Goal: Information Seeking & Learning: Learn about a topic

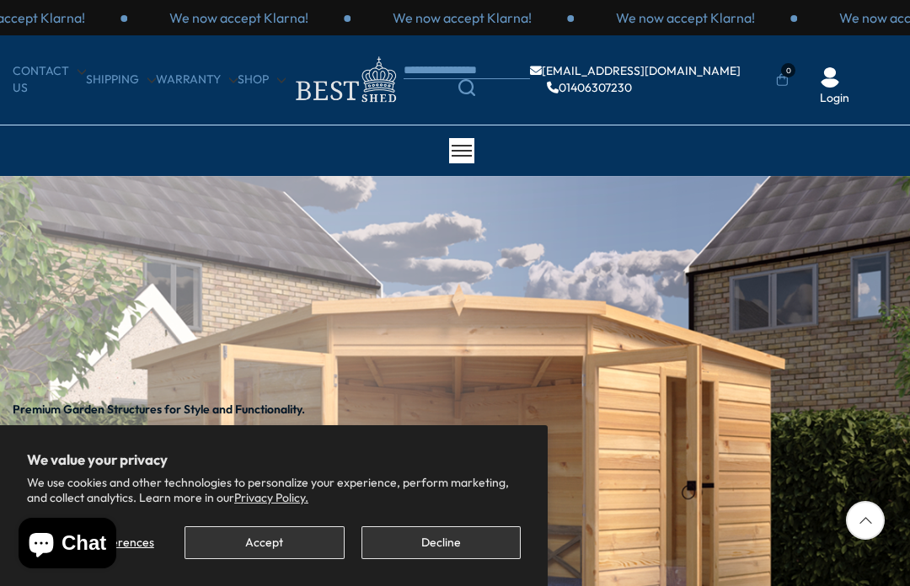
click at [256, 537] on button "Accept" at bounding box center [263, 542] width 159 height 33
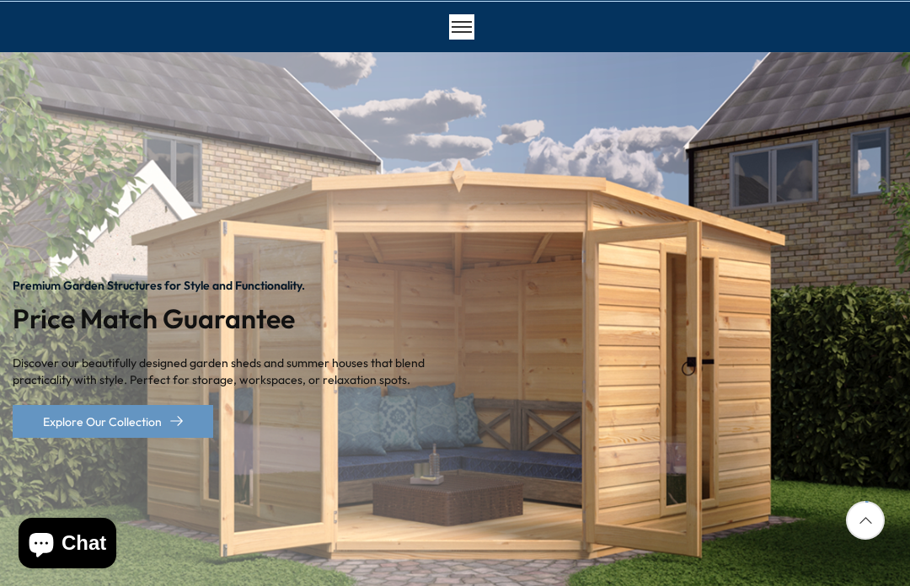
scroll to position [125, 0]
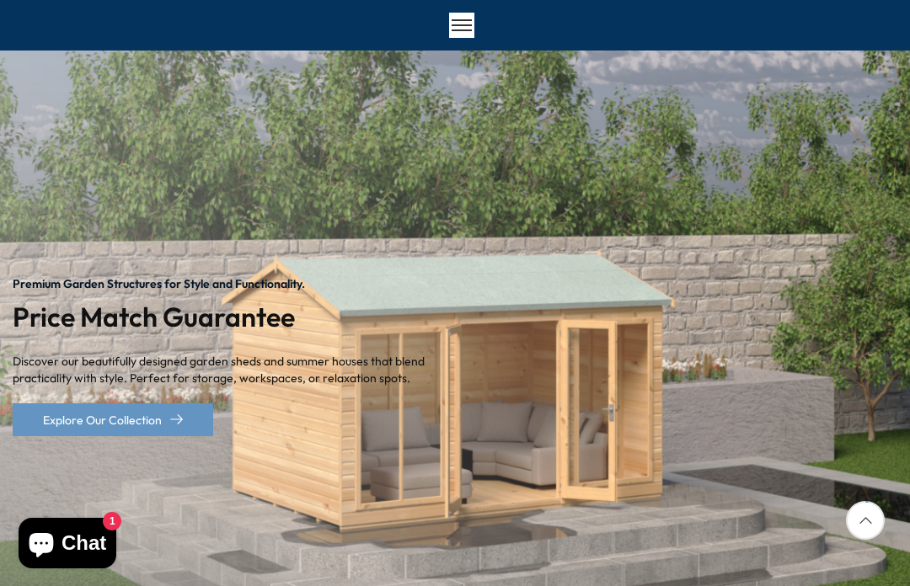
click at [908, 457] on img "2 / 2" at bounding box center [455, 357] width 910 height 613
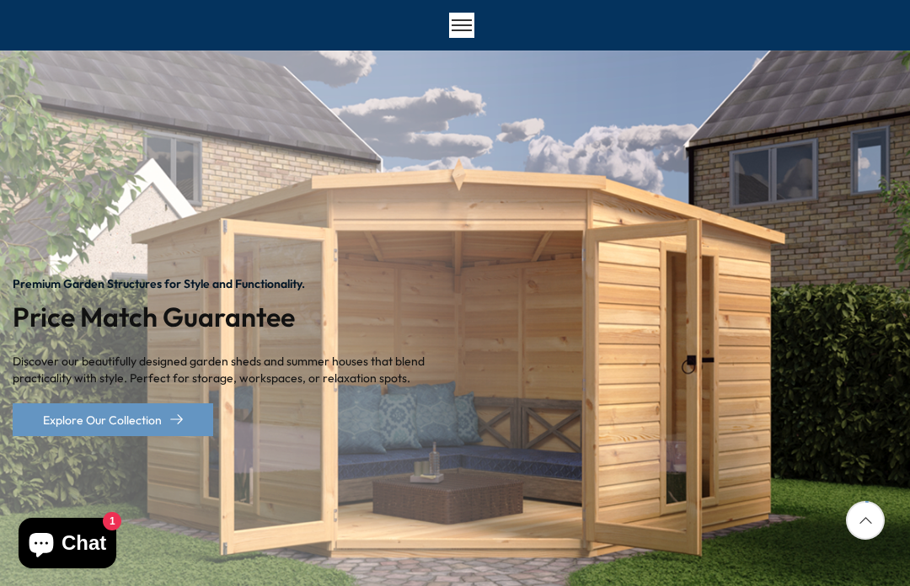
click at [857, 347] on img "1 / 2" at bounding box center [455, 357] width 910 height 613
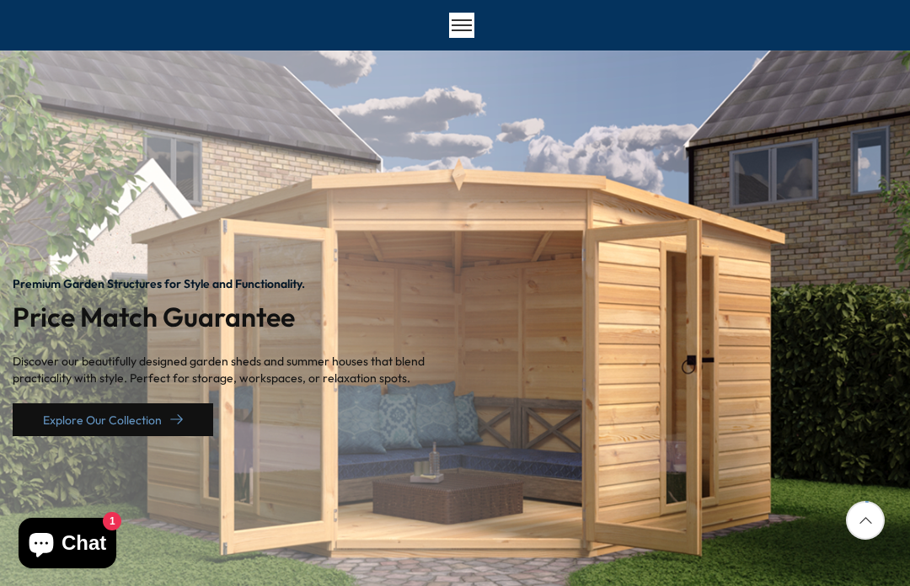
click at [86, 429] on link "Explore Our Collection" at bounding box center [113, 419] width 200 height 33
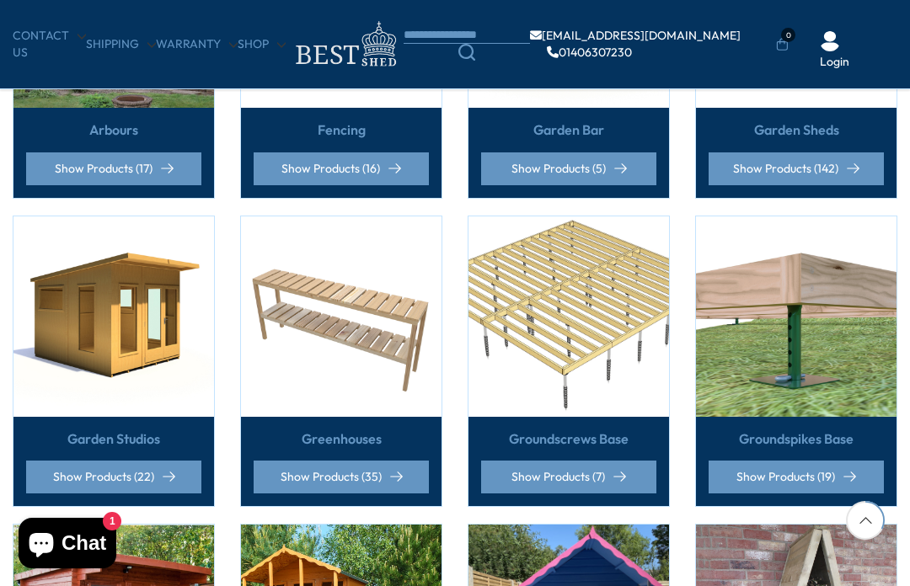
scroll to position [590, 0]
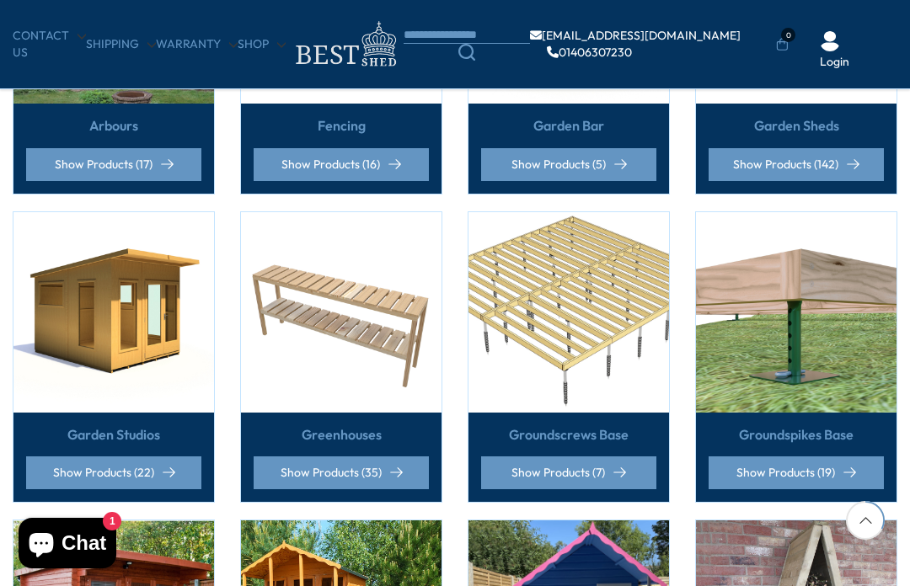
click at [0, 367] on div "Garden Studios Show Products (22)" at bounding box center [113, 356] width 227 height 291
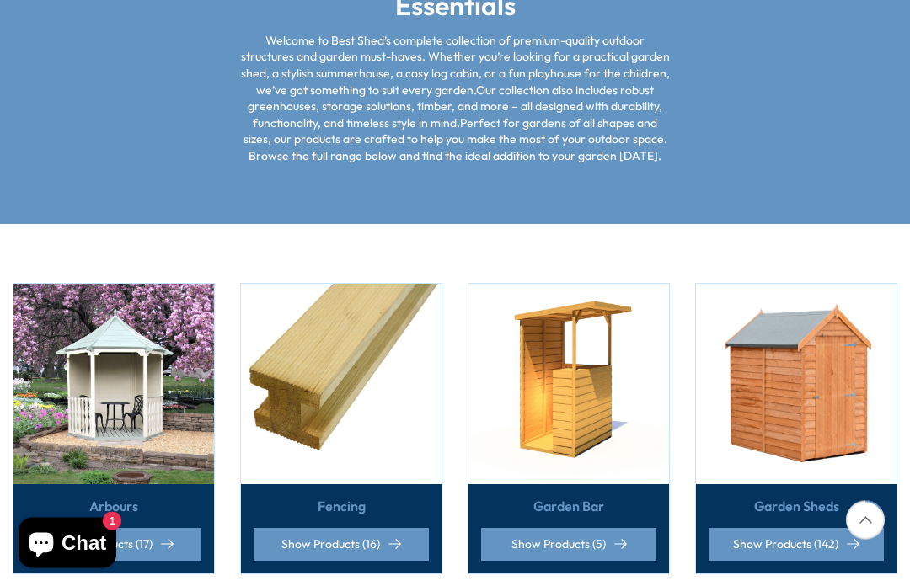
scroll to position [299, 0]
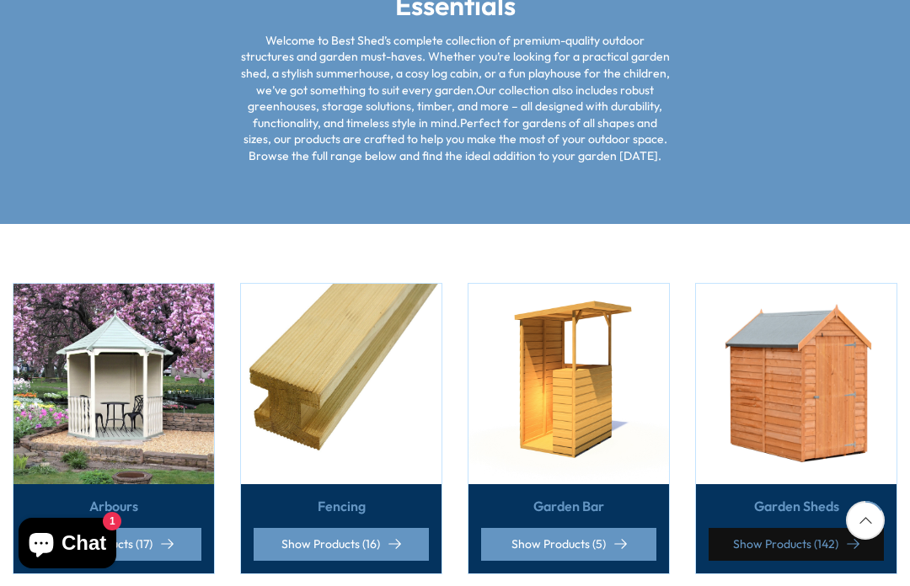
click at [749, 537] on link "Show Products (142)" at bounding box center [795, 544] width 175 height 33
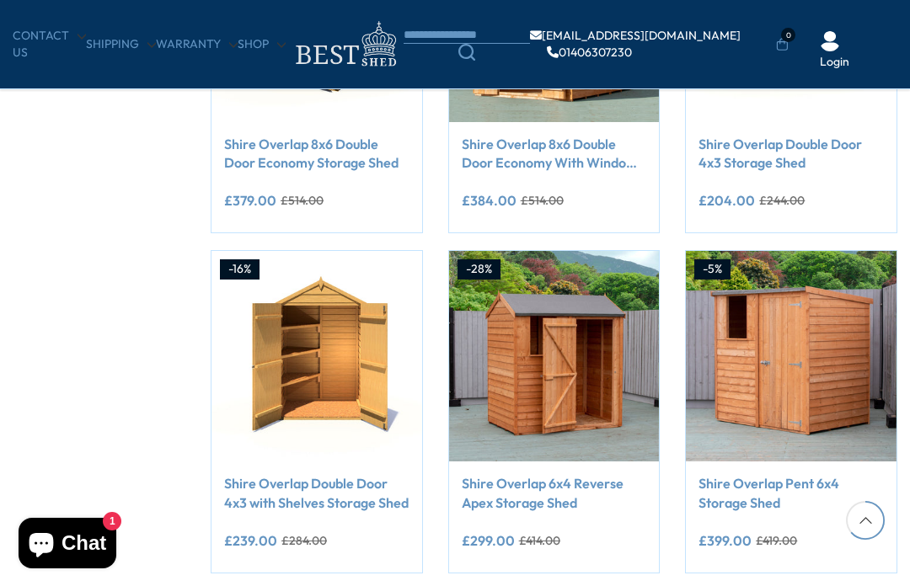
scroll to position [1199, 0]
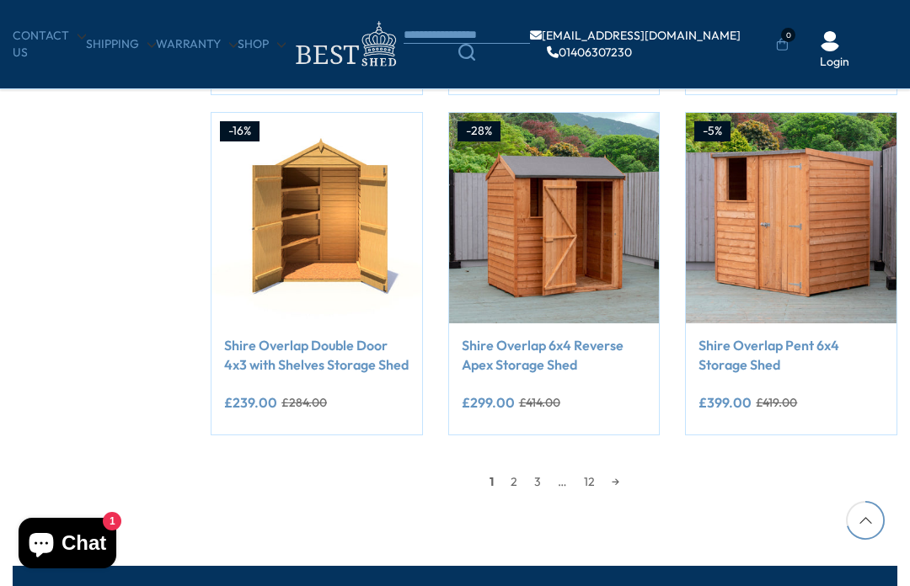
click at [515, 483] on link "2" at bounding box center [514, 481] width 24 height 25
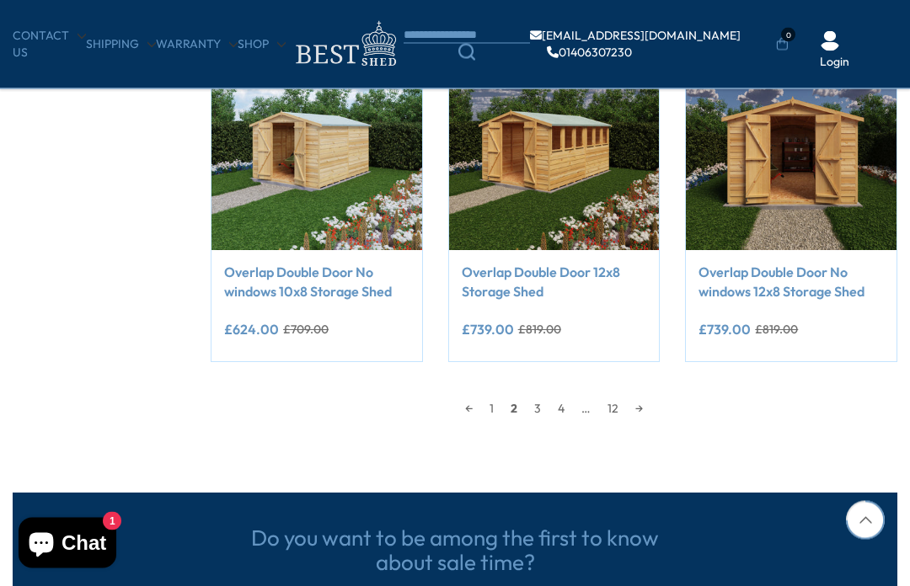
scroll to position [1388, 0]
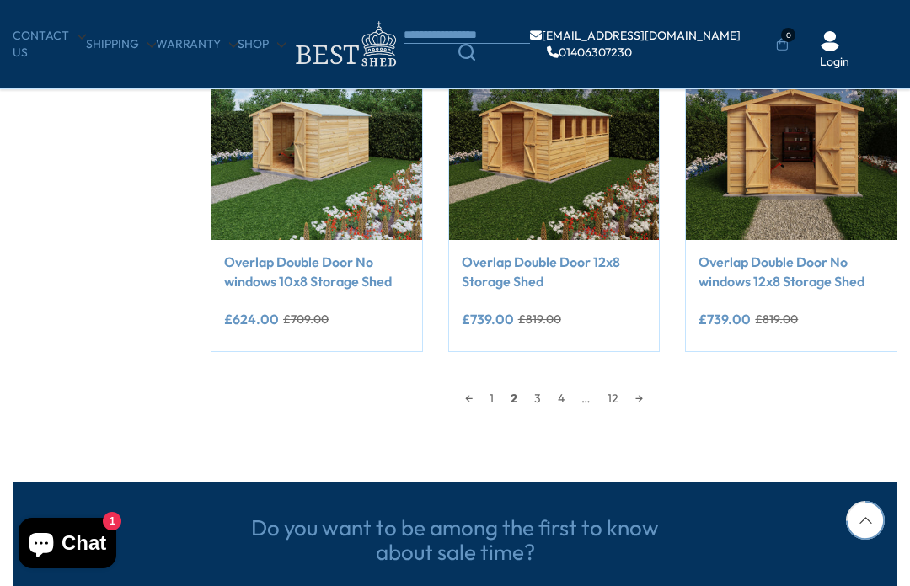
click at [649, 407] on link "→" at bounding box center [639, 398] width 24 height 25
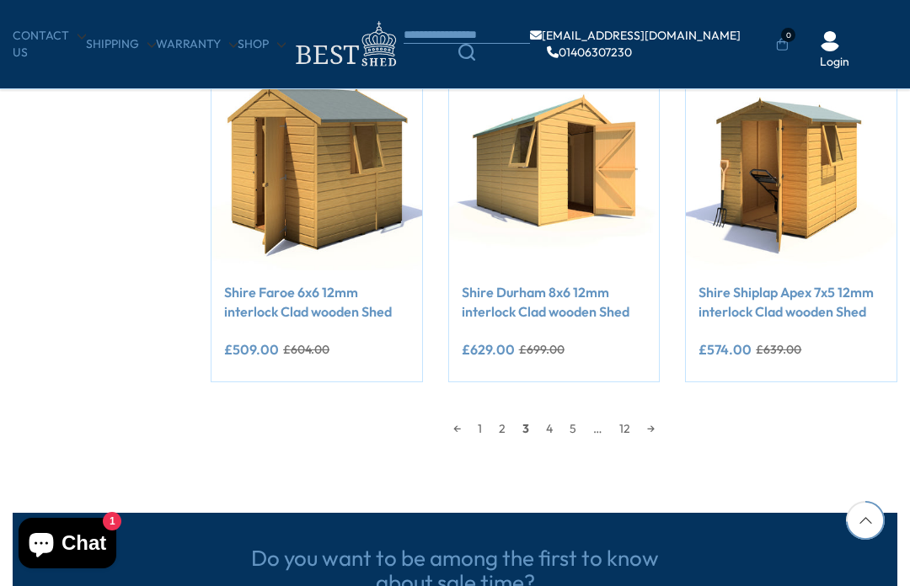
scroll to position [1375, 0]
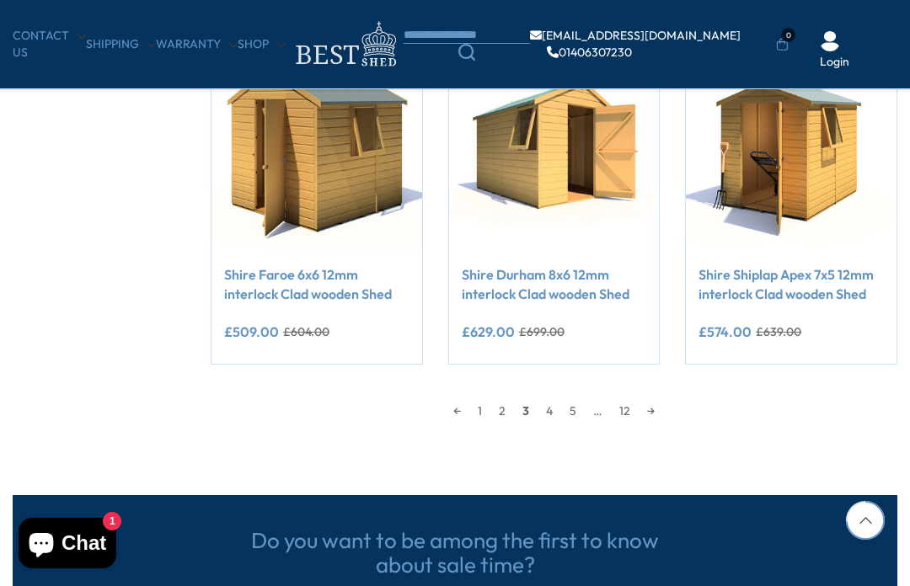
click at [654, 418] on link "→" at bounding box center [650, 410] width 24 height 25
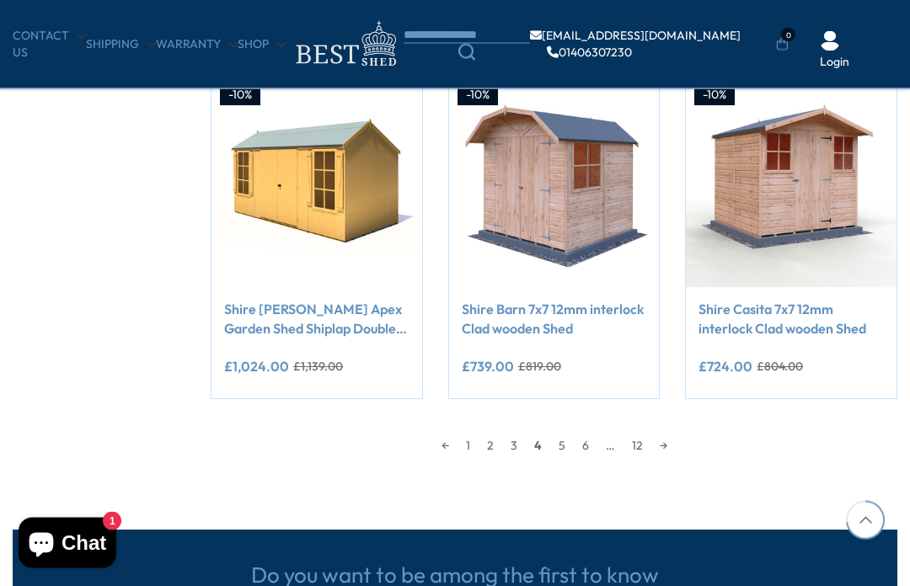
scroll to position [1355, 0]
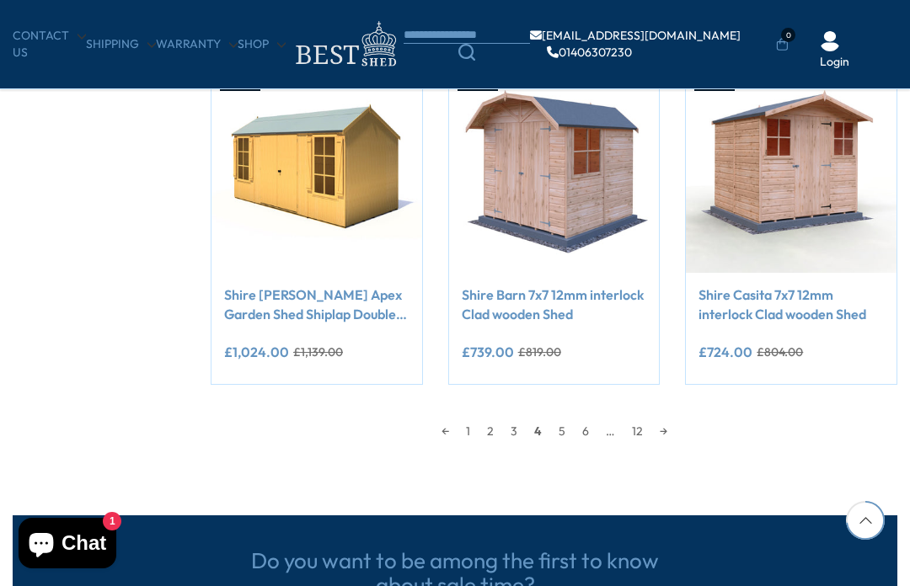
click at [670, 433] on link "→" at bounding box center [663, 431] width 24 height 25
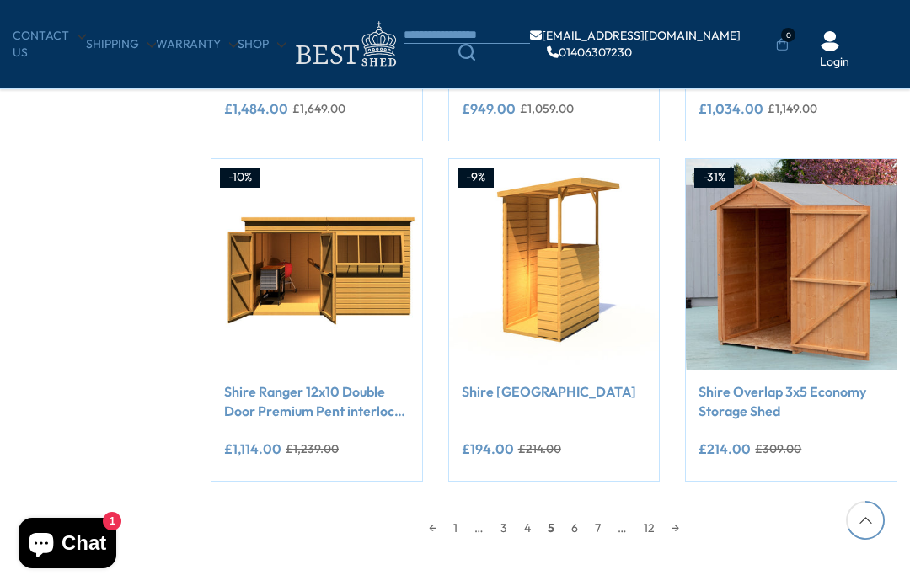
scroll to position [1257, 0]
click at [687, 515] on link "→" at bounding box center [675, 527] width 24 height 25
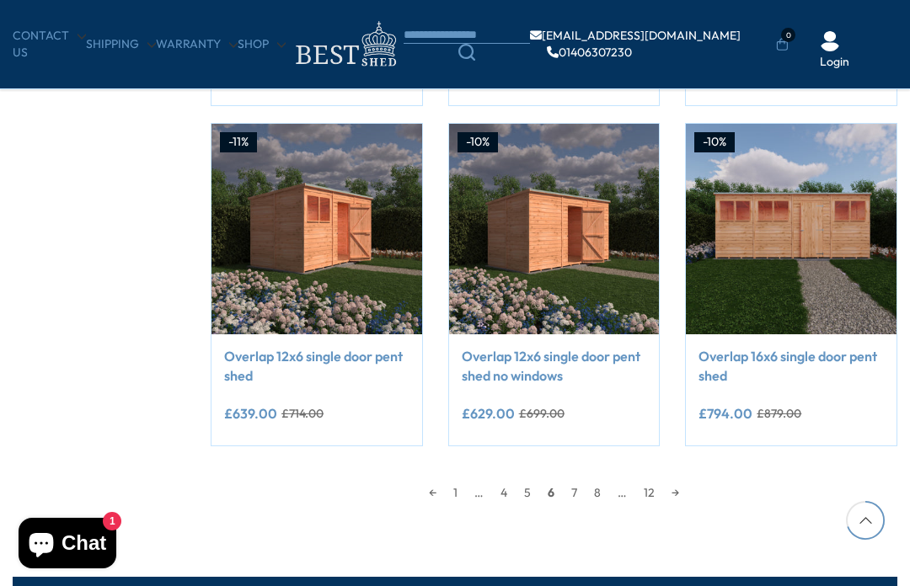
scroll to position [1290, 0]
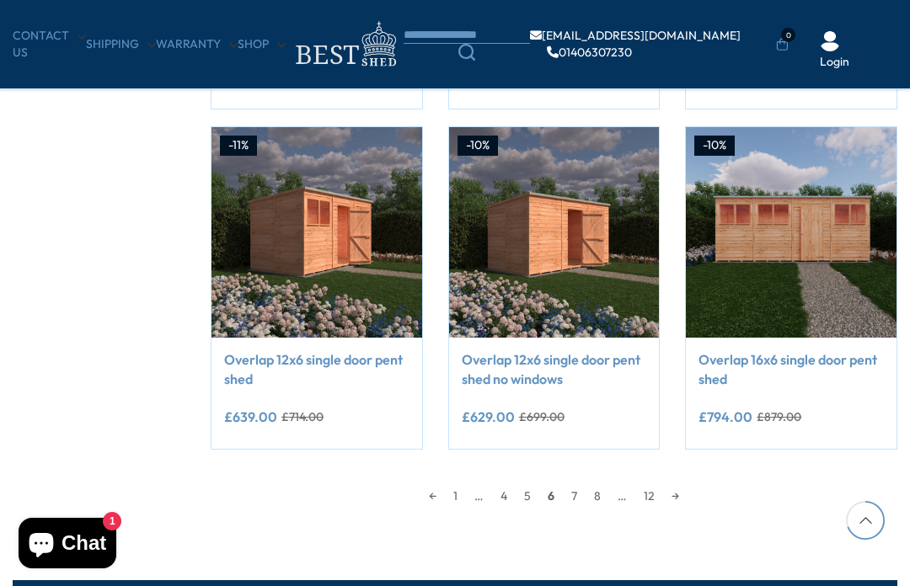
click at [678, 489] on link "→" at bounding box center [675, 495] width 24 height 25
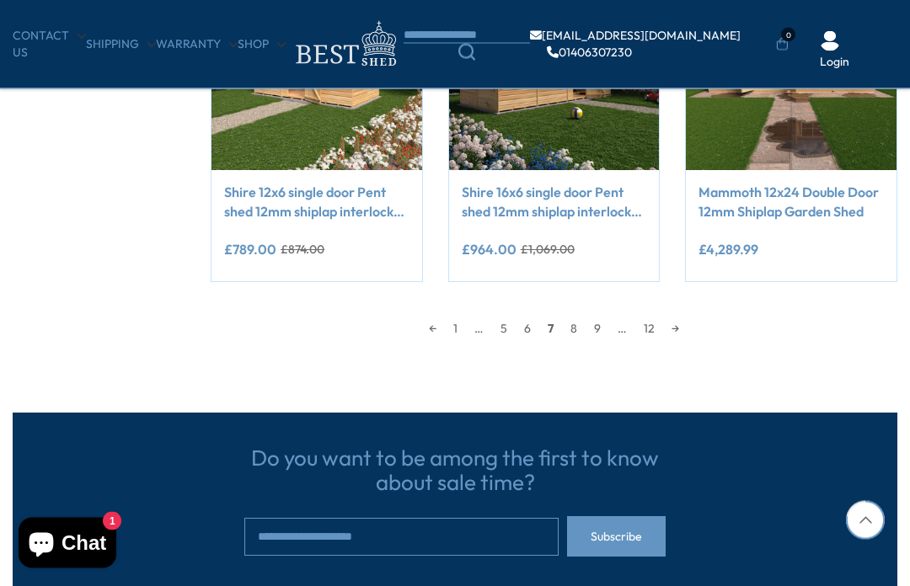
scroll to position [1458, 0]
click at [687, 324] on link "→" at bounding box center [675, 328] width 24 height 25
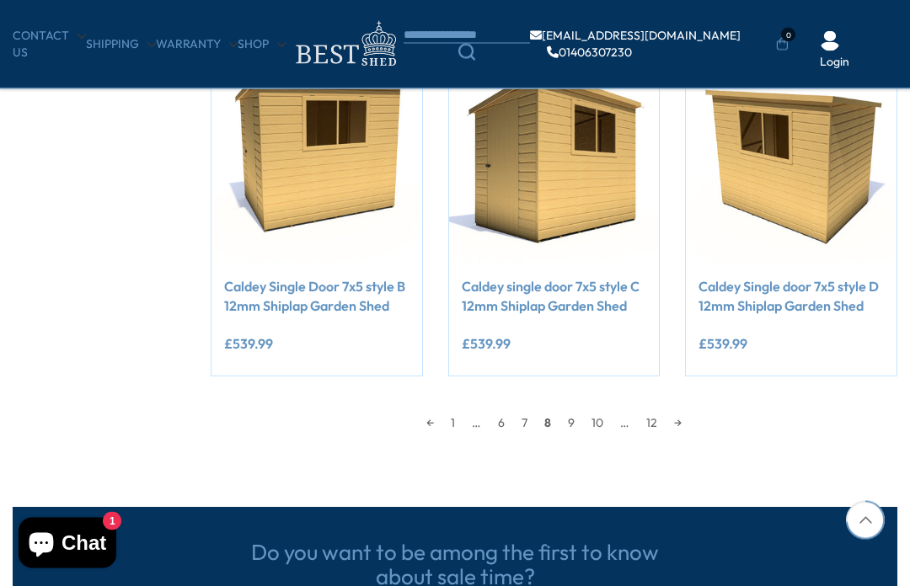
scroll to position [1364, 0]
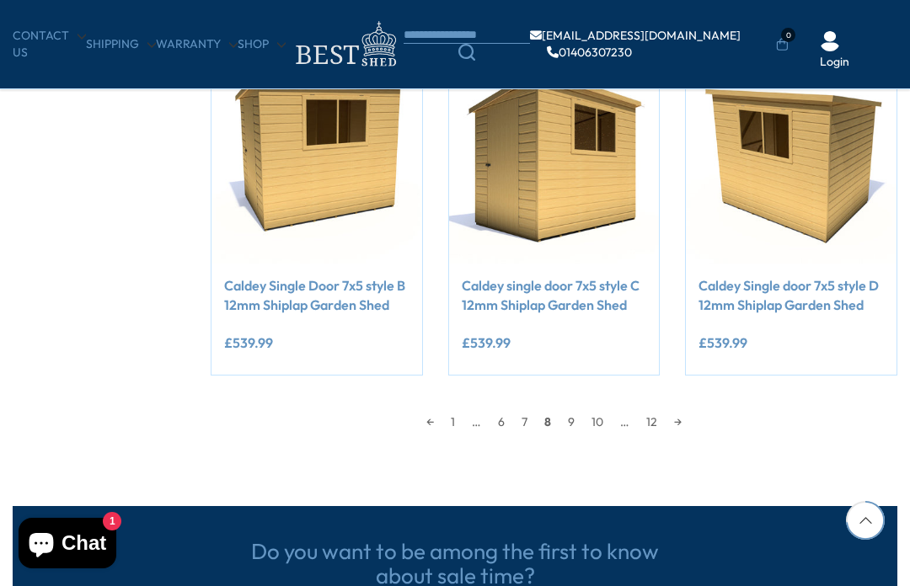
click at [675, 414] on link "→" at bounding box center [677, 421] width 24 height 25
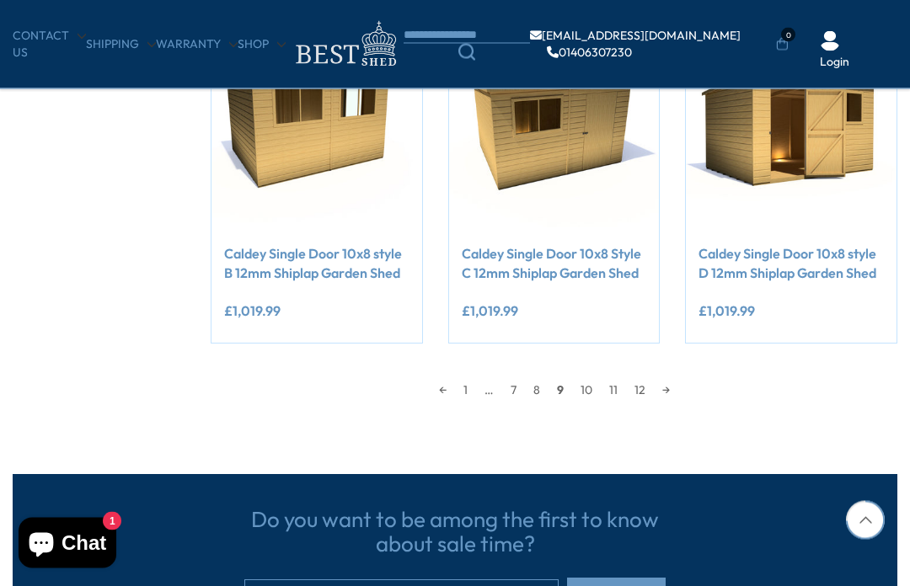
scroll to position [1398, 0]
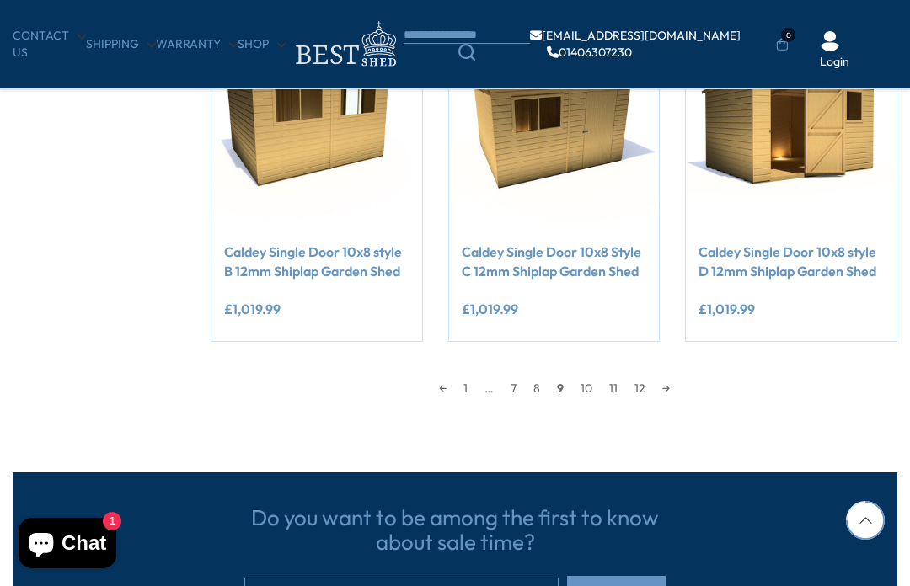
click at [667, 386] on link "→" at bounding box center [666, 388] width 24 height 25
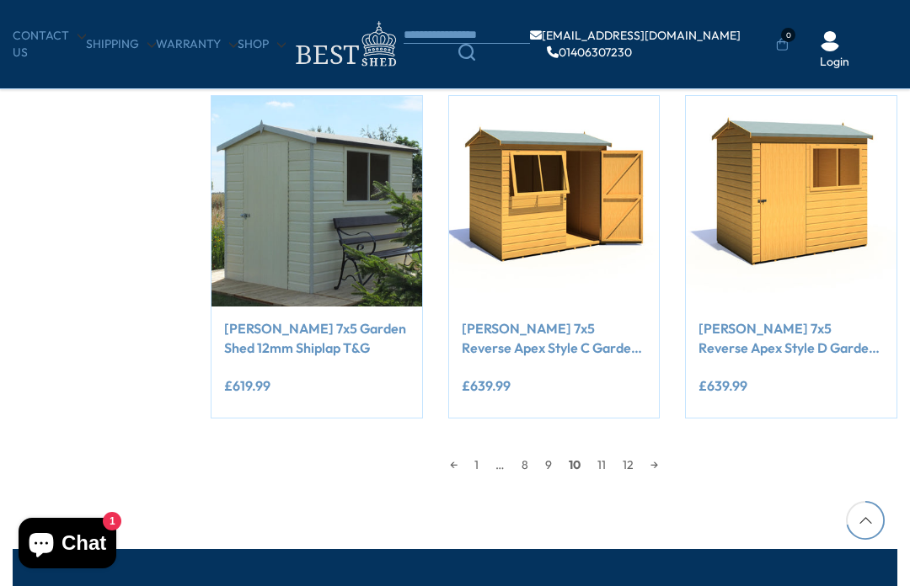
scroll to position [1324, 0]
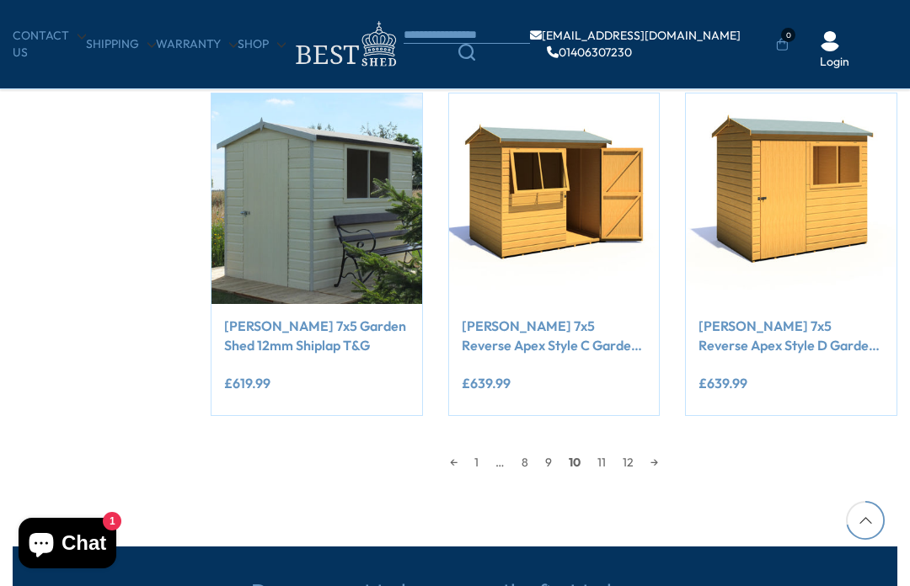
click at [657, 465] on link "→" at bounding box center [654, 462] width 24 height 25
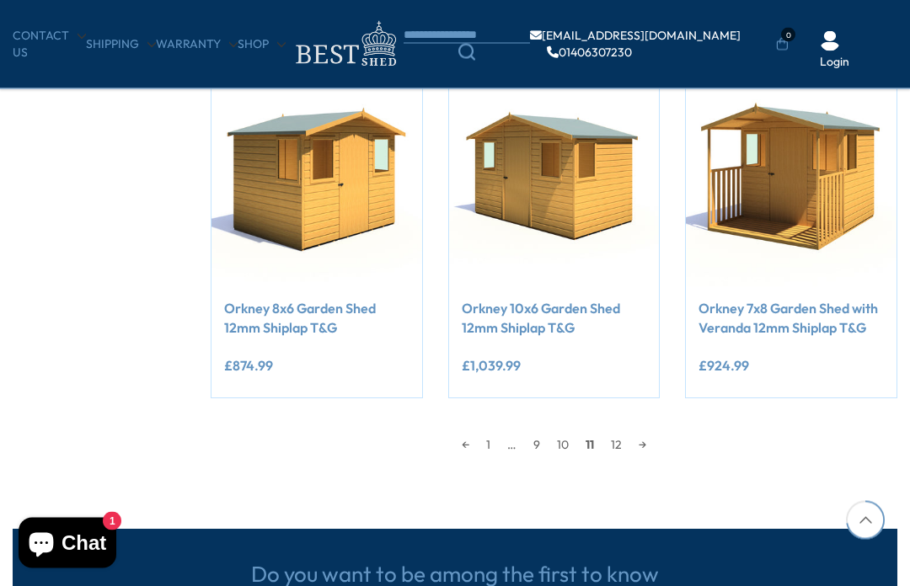
scroll to position [1343, 0]
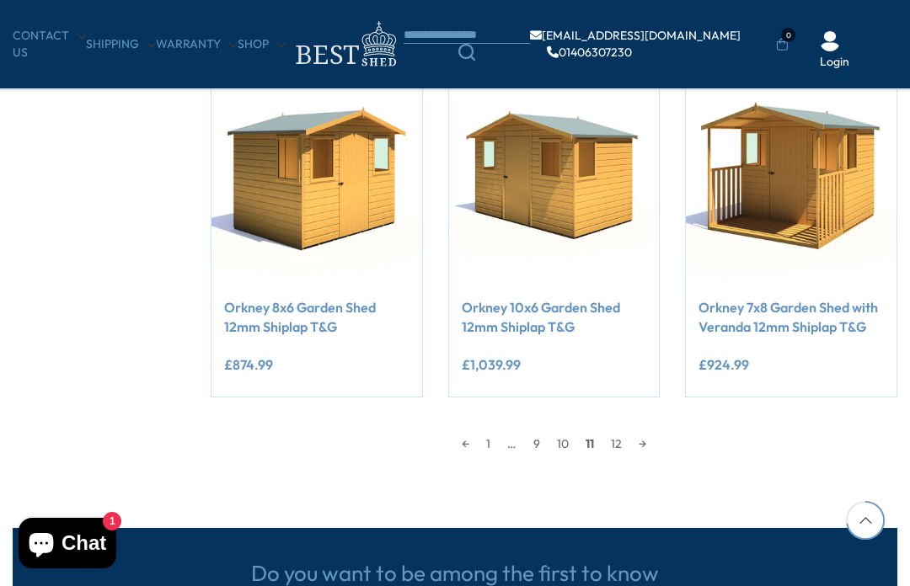
click at [645, 451] on link "→" at bounding box center [642, 443] width 24 height 25
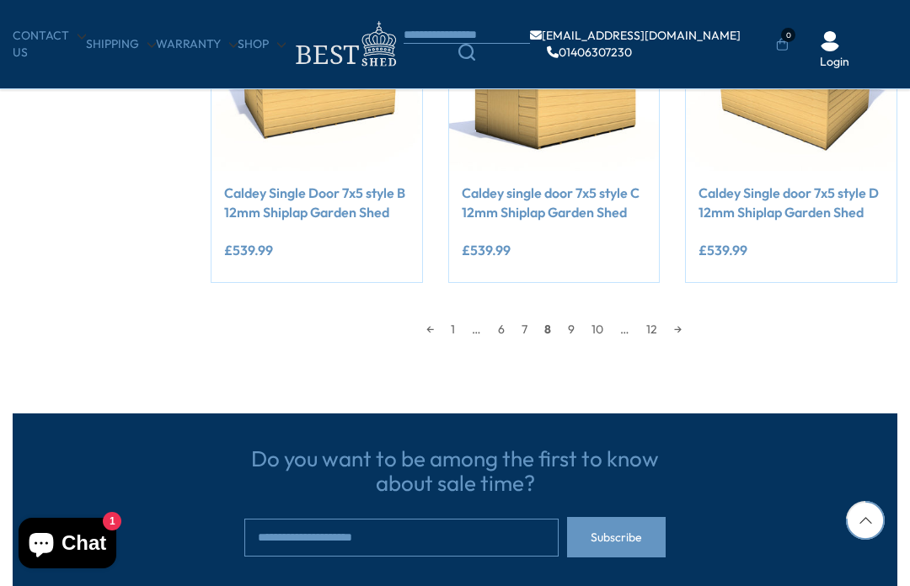
scroll to position [1423, 0]
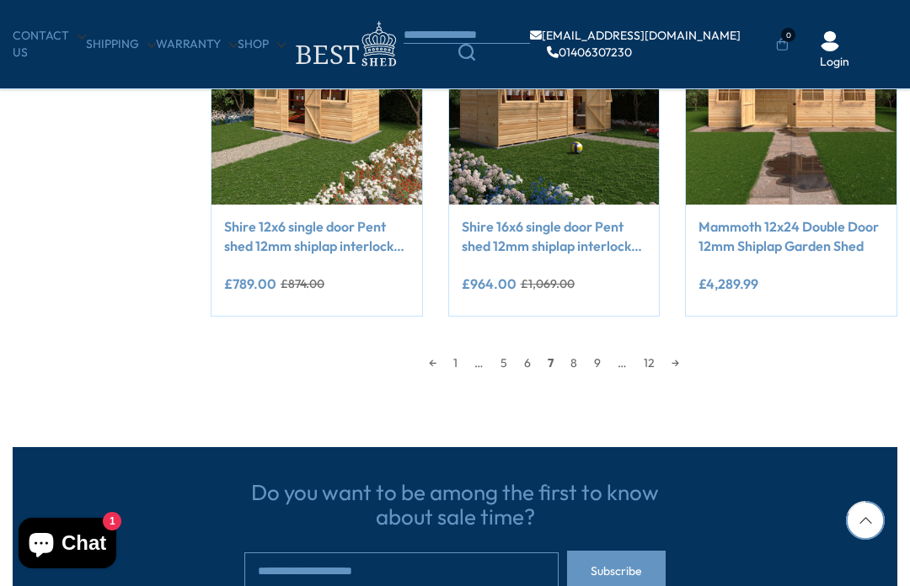
scroll to position [1517, 0]
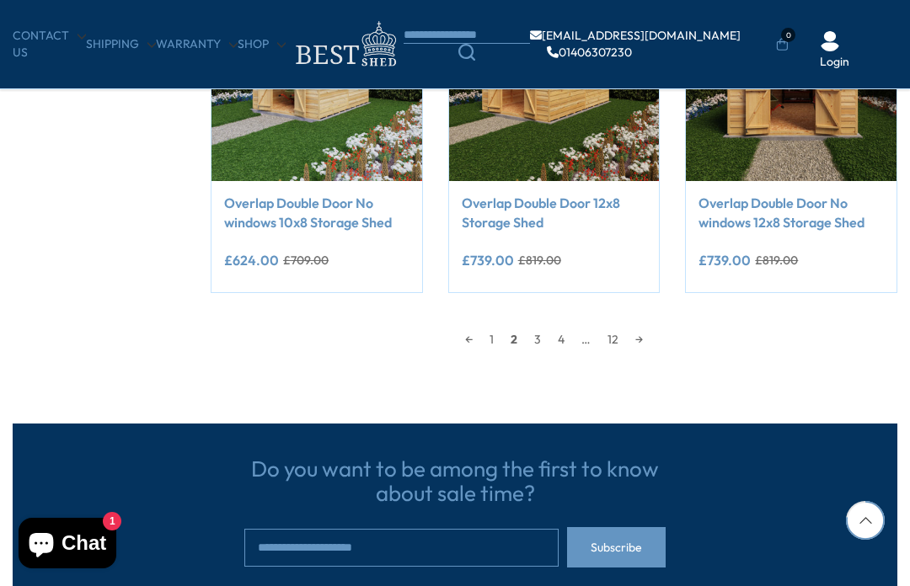
scroll to position [1364, 0]
